Goal: Use online tool/utility: Utilize a website feature to perform a specific function

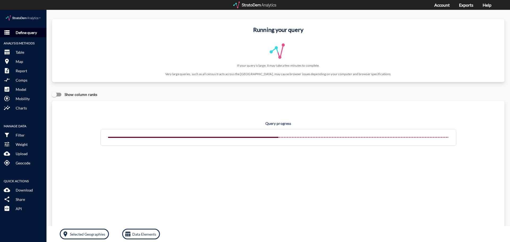
click p "Define query"
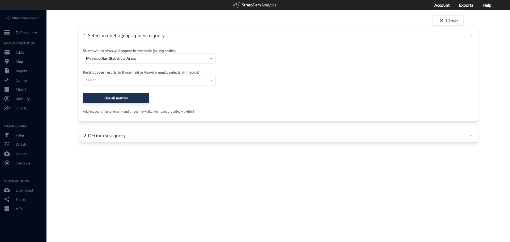
click div "Metropolitan Statistical Areas"
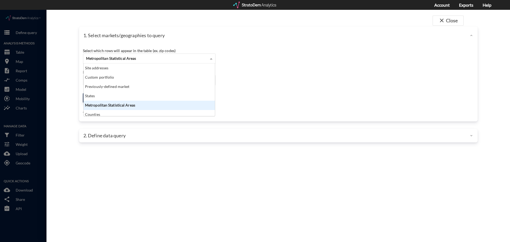
scroll to position [49, 128]
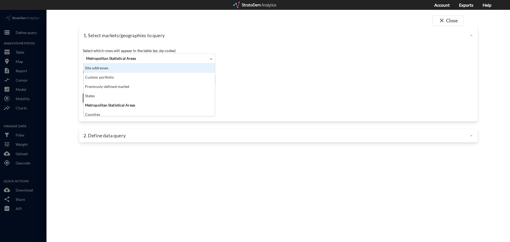
click div "Site addresses"
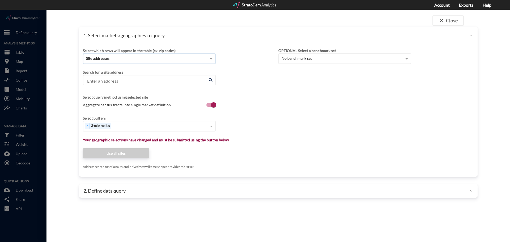
click input "Enter an address"
click div "Select..."
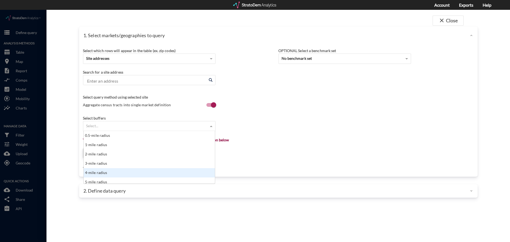
scroll to position [3, 0]
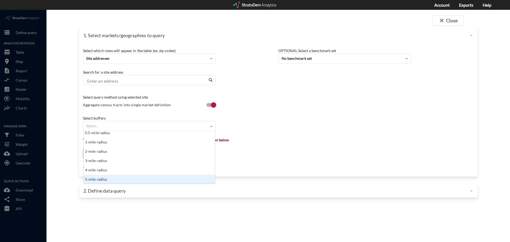
click div "5-mile radius"
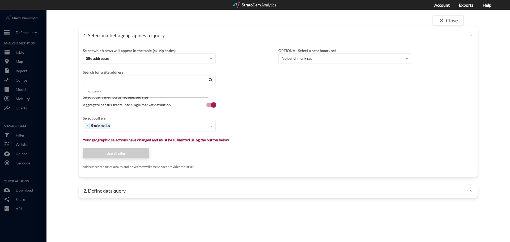
click input "Enter an address"
click div "Search for a site address Enter an address Enter an address Select query method…"
click input "Enter an address"
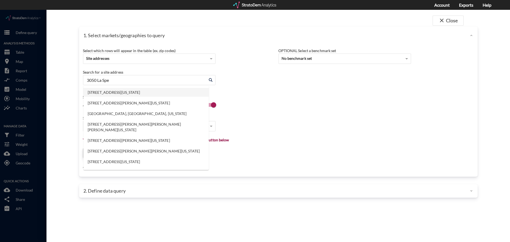
click li "[STREET_ADDRESS][US_STATE]"
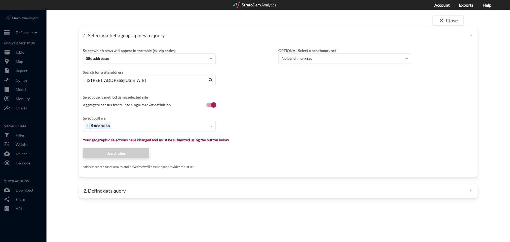
type input "[STREET_ADDRESS][US_STATE]"
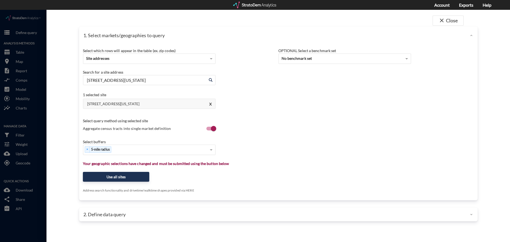
click div "Select which rows will appear in the table (ex. zip codes) Site addresses Selec…"
click button "Use all sites"
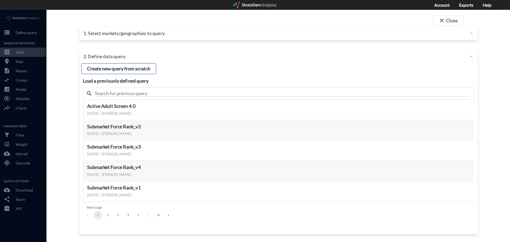
click button "2"
click button "3"
click button "4"
click button "5"
click button "6"
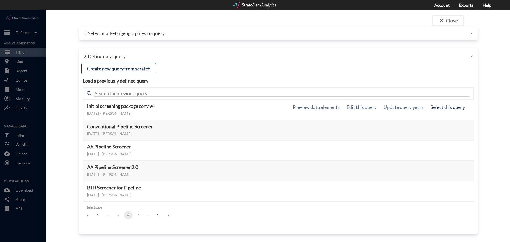
click button "Select this query"
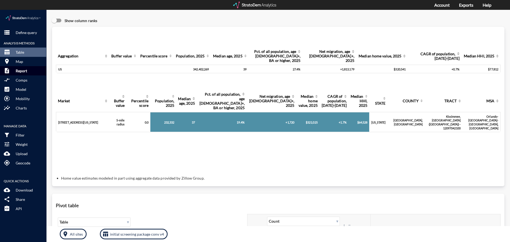
click p "Report"
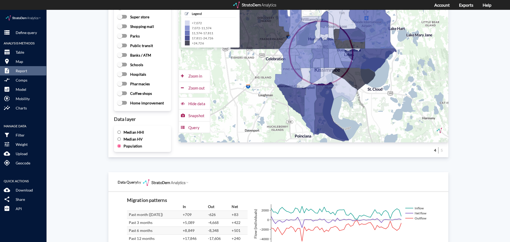
scroll to position [659, 0]
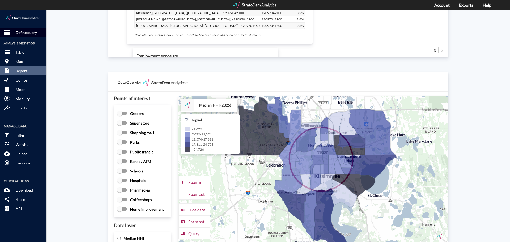
click p "Define query"
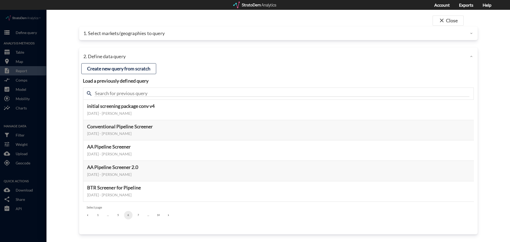
click p "1. Select markets/geographies to query"
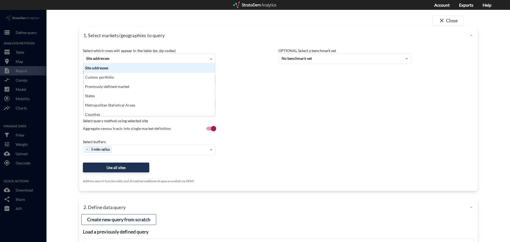
click div "Site addresses"
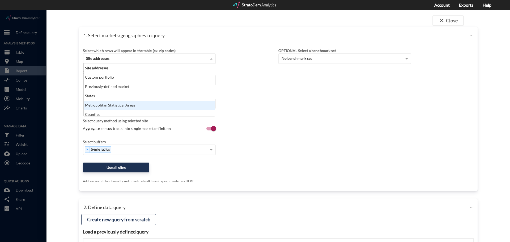
click div "Metropolitan Statistical Areas"
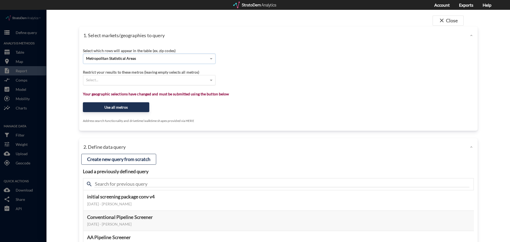
click div "Select..."
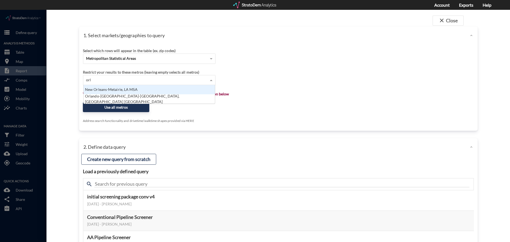
scroll to position [5, 128]
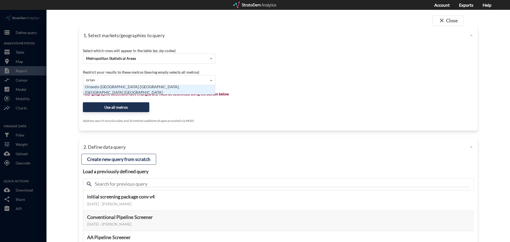
type input "orlando"
click div "Orlando-[GEOGRAPHIC_DATA]-[GEOGRAPHIC_DATA], [GEOGRAPHIC_DATA] [GEOGRAPHIC_DATA]"
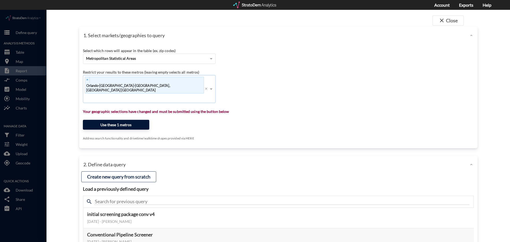
click button "Use these 1 metros"
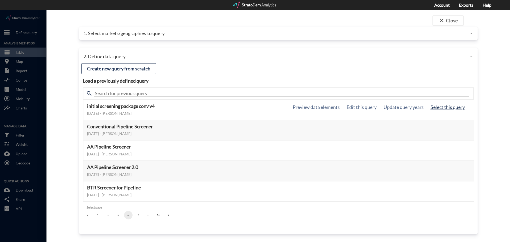
click button "Select this query"
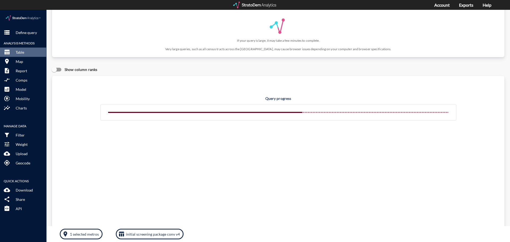
scroll to position [0, 0]
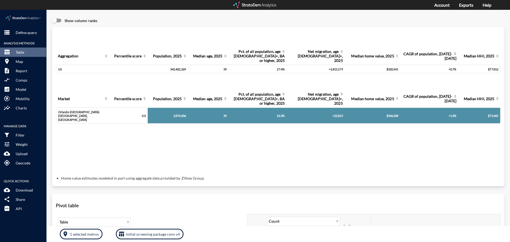
click div "Query progress Aggregation Percentile score Population, 2025 Median age, 2025 P…"
